Goal: Transaction & Acquisition: Purchase product/service

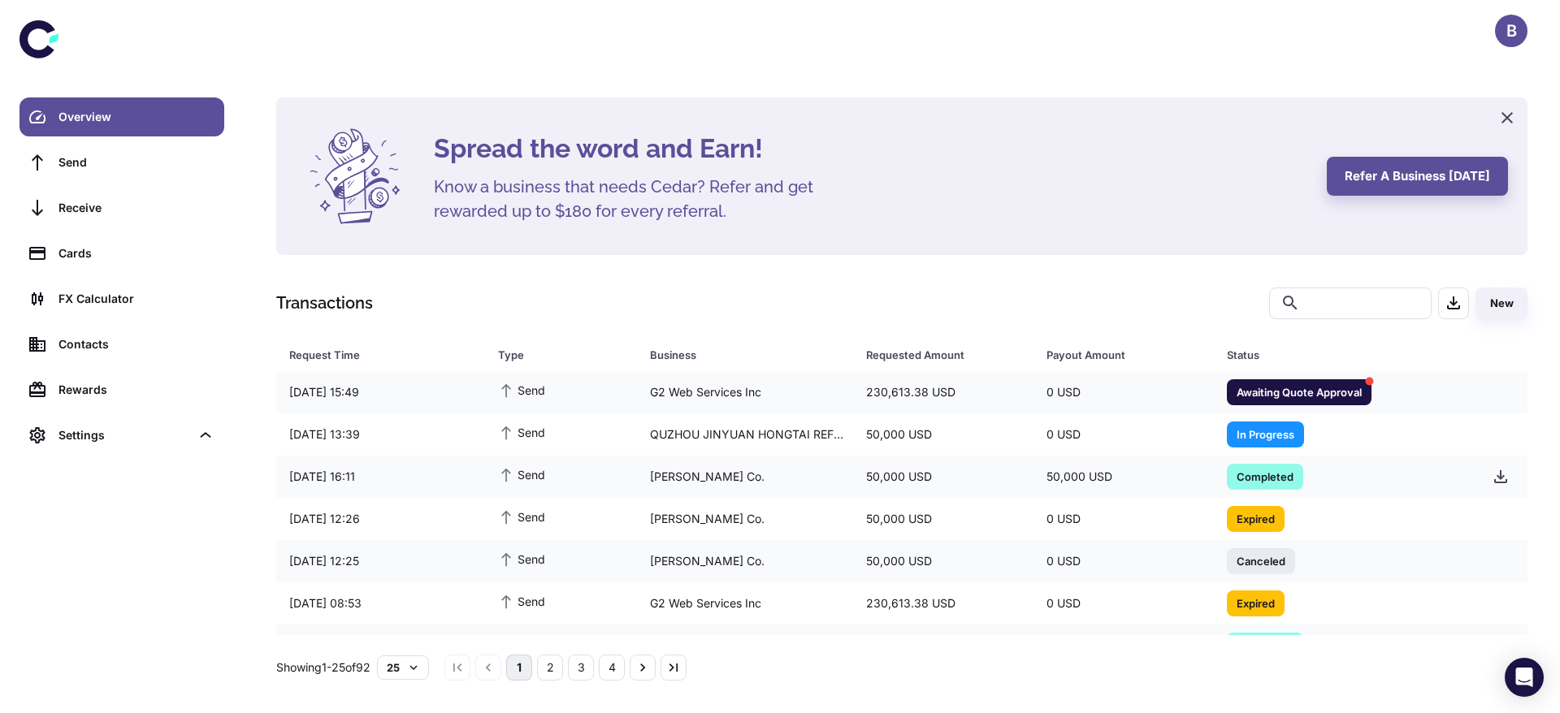
click at [1145, 89] on div "Spread the word and Earn! Know a business that needs Cedar? Refer and get rewar…" at bounding box center [902, 356] width 1316 height 713
click at [1422, 388] on div "Awaiting Quote Approval" at bounding box center [1340, 392] width 253 height 39
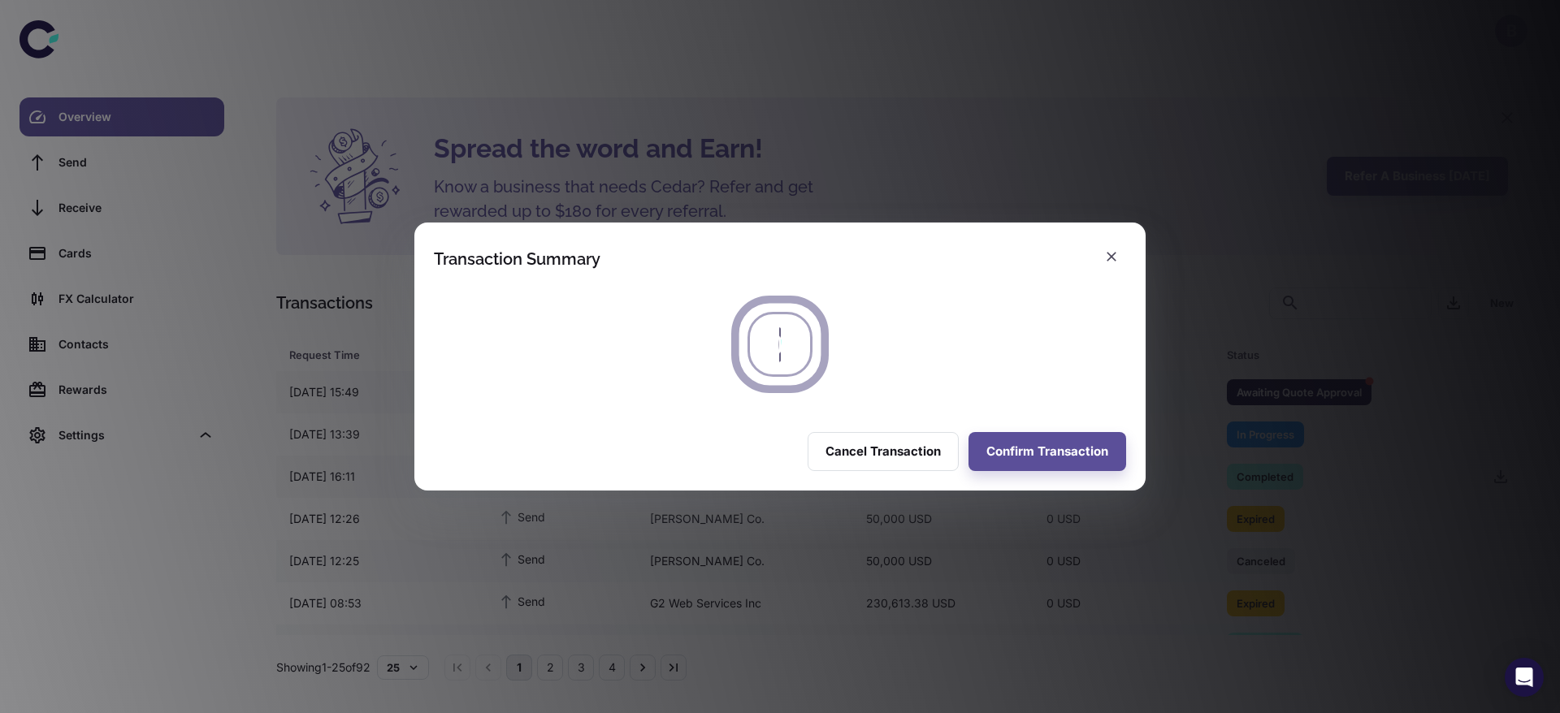
click at [1138, 251] on h2 "Transaction Summary" at bounding box center [779, 250] width 731 height 54
click at [1108, 266] on button "button" at bounding box center [1111, 256] width 29 height 29
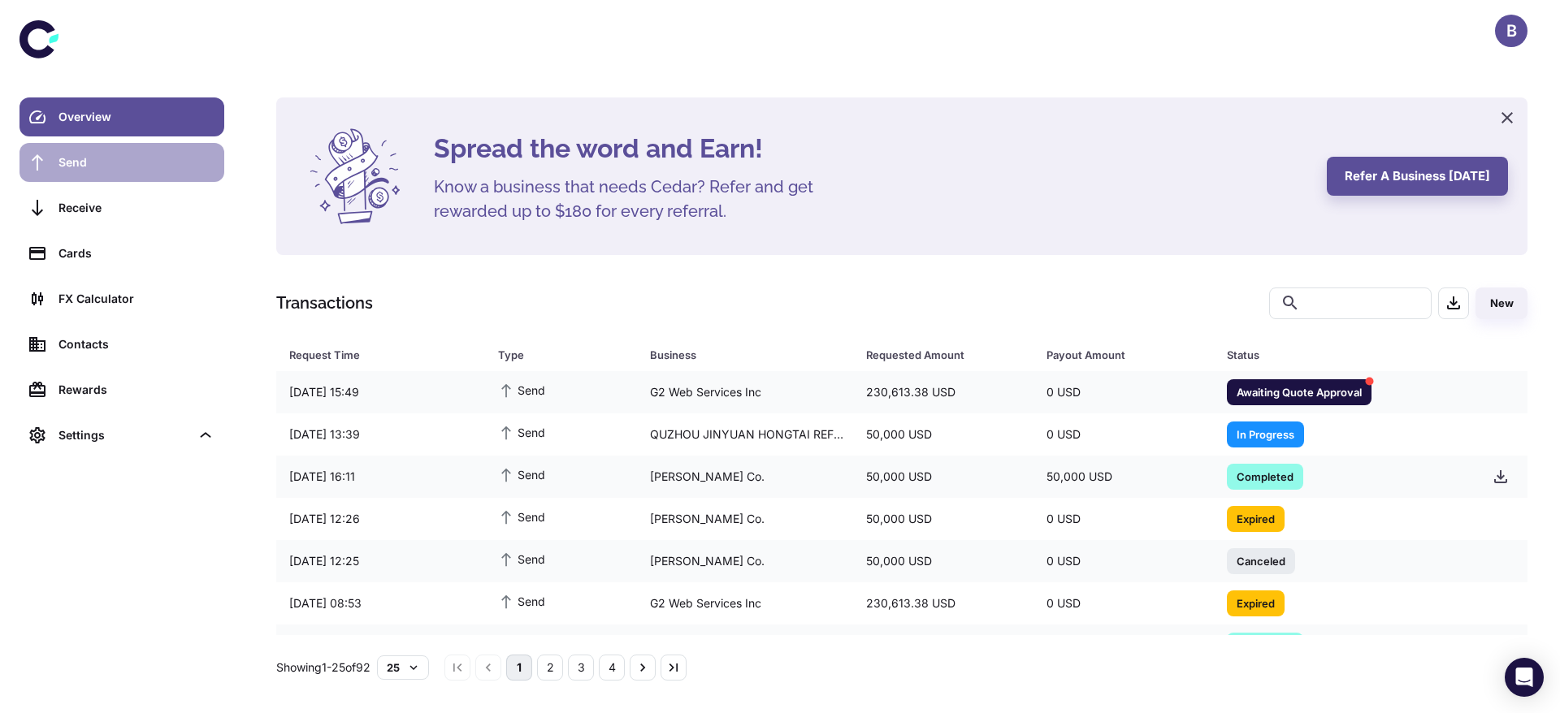
click at [100, 180] on link "Send" at bounding box center [121, 162] width 205 height 39
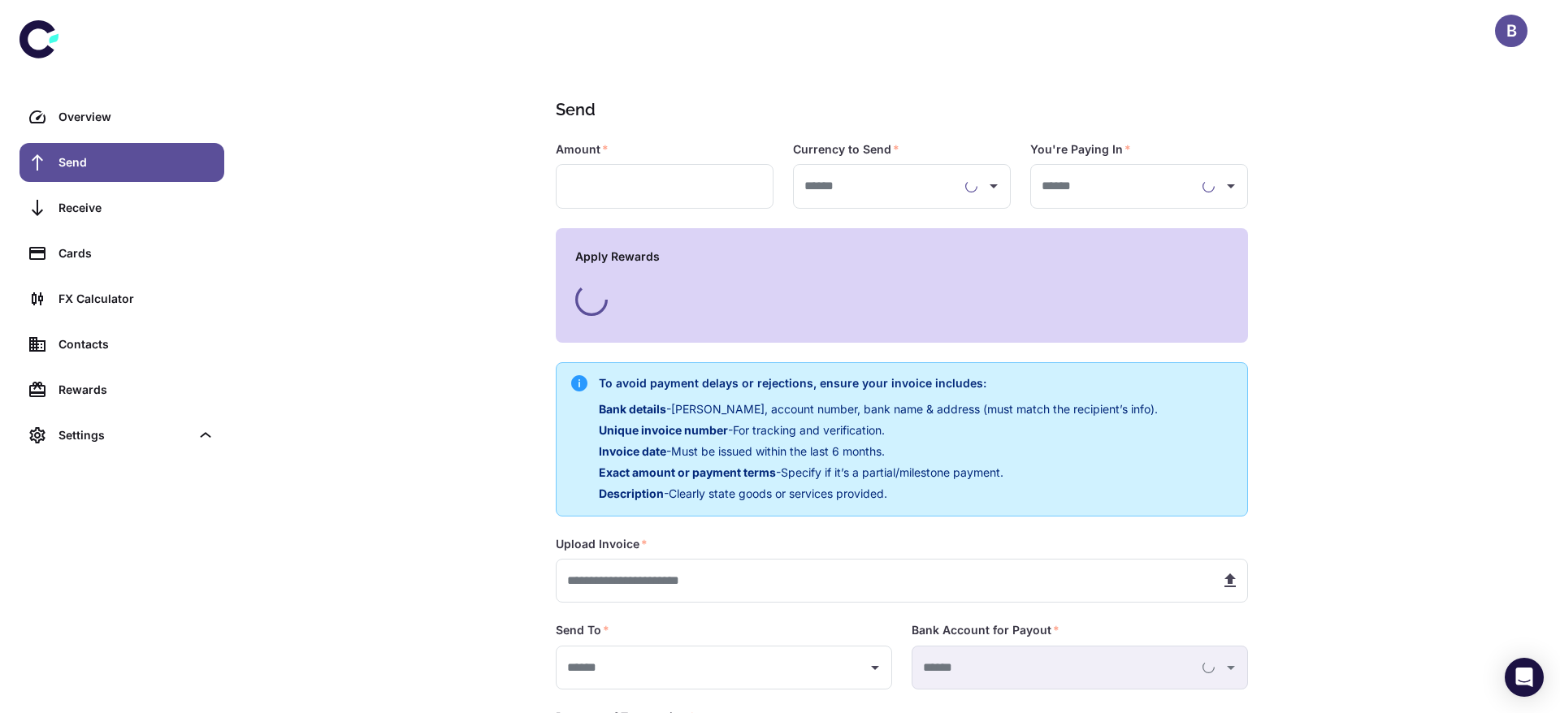
type input "**********"
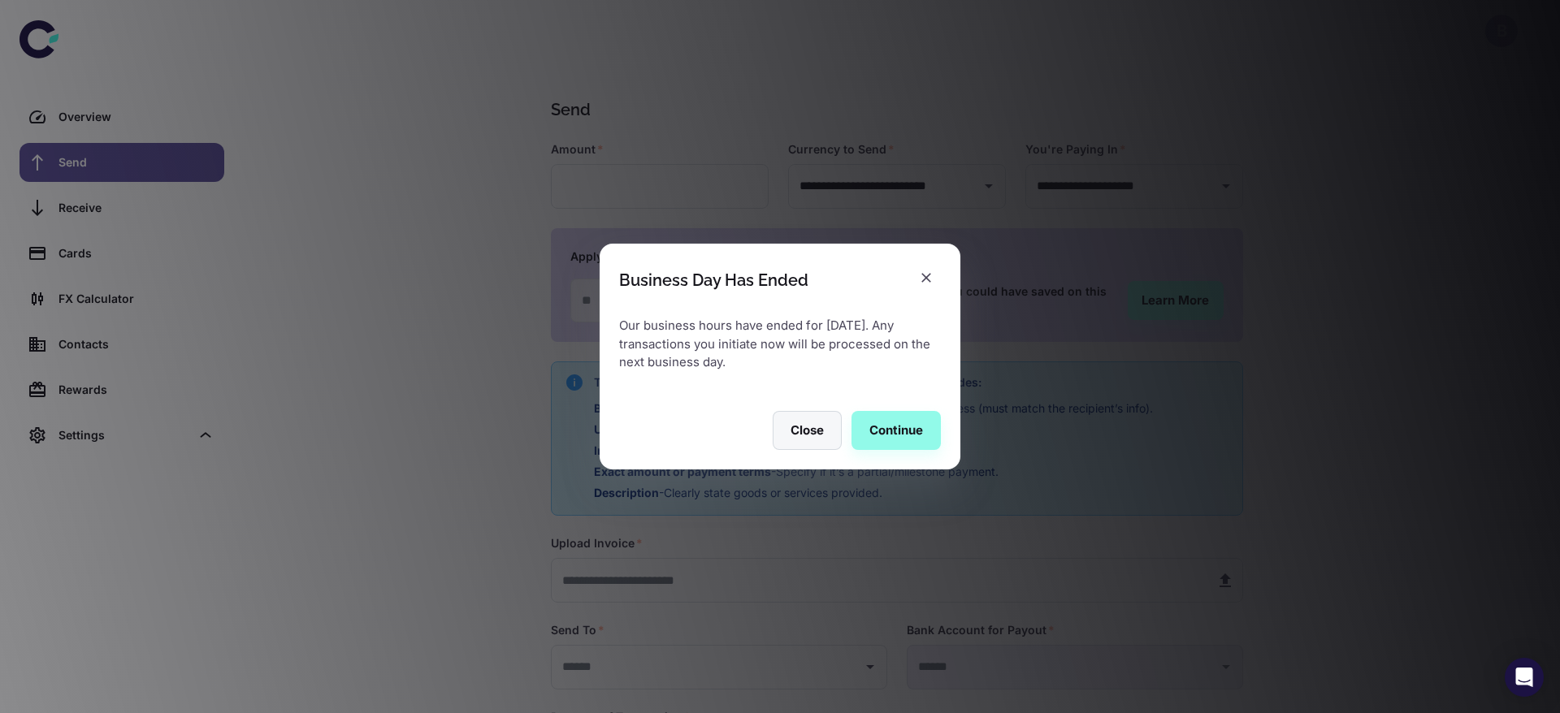
click at [805, 434] on button "Close" at bounding box center [807, 430] width 69 height 39
